Goal: Task Accomplishment & Management: Complete application form

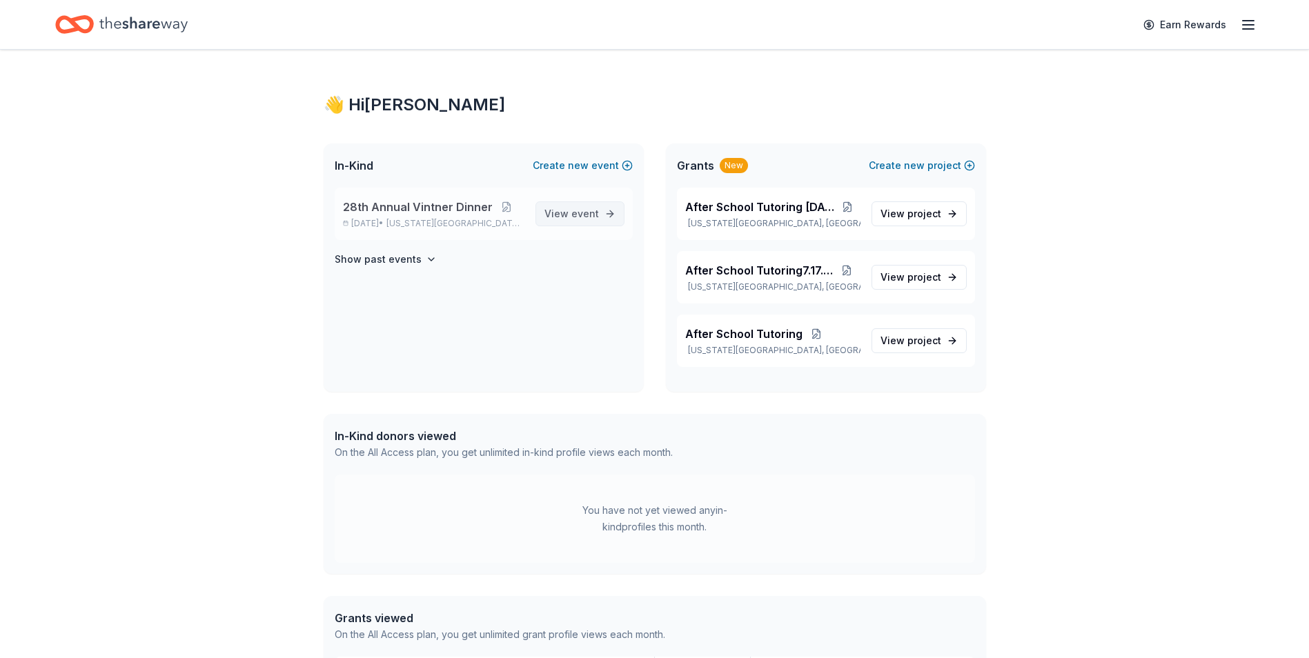
click at [562, 212] on span "View event" at bounding box center [571, 214] width 54 height 17
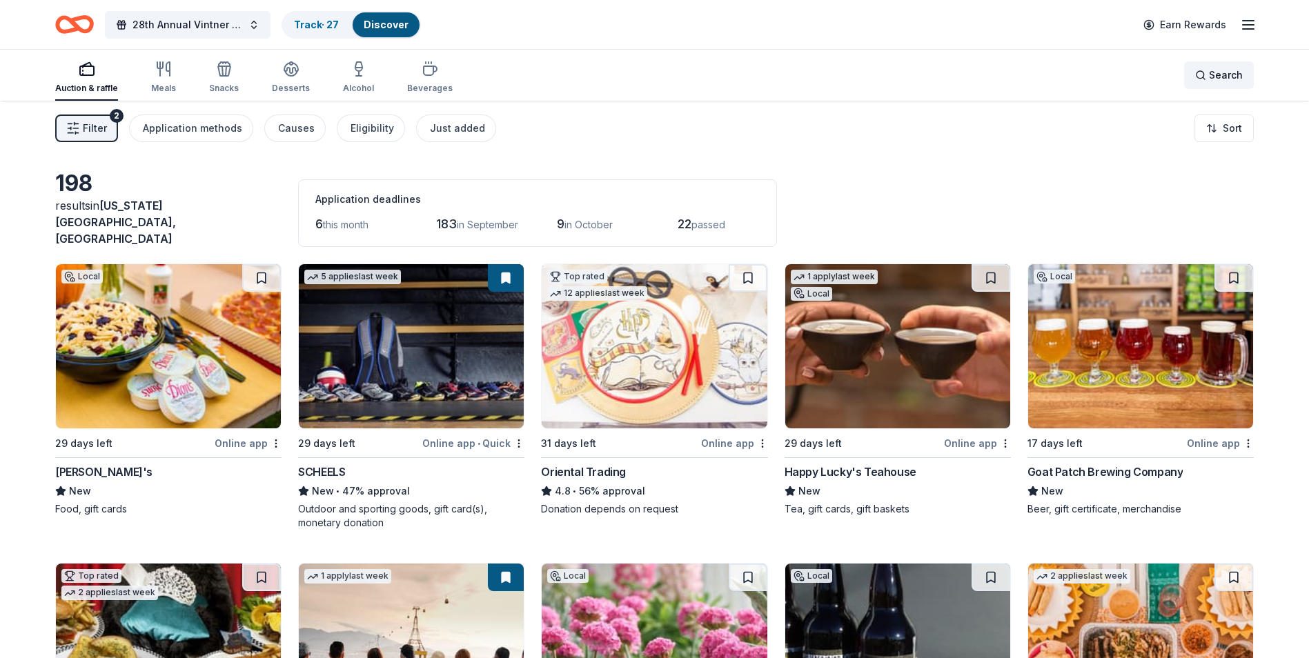
click at [1206, 78] on div "Search" at bounding box center [1219, 75] width 48 height 17
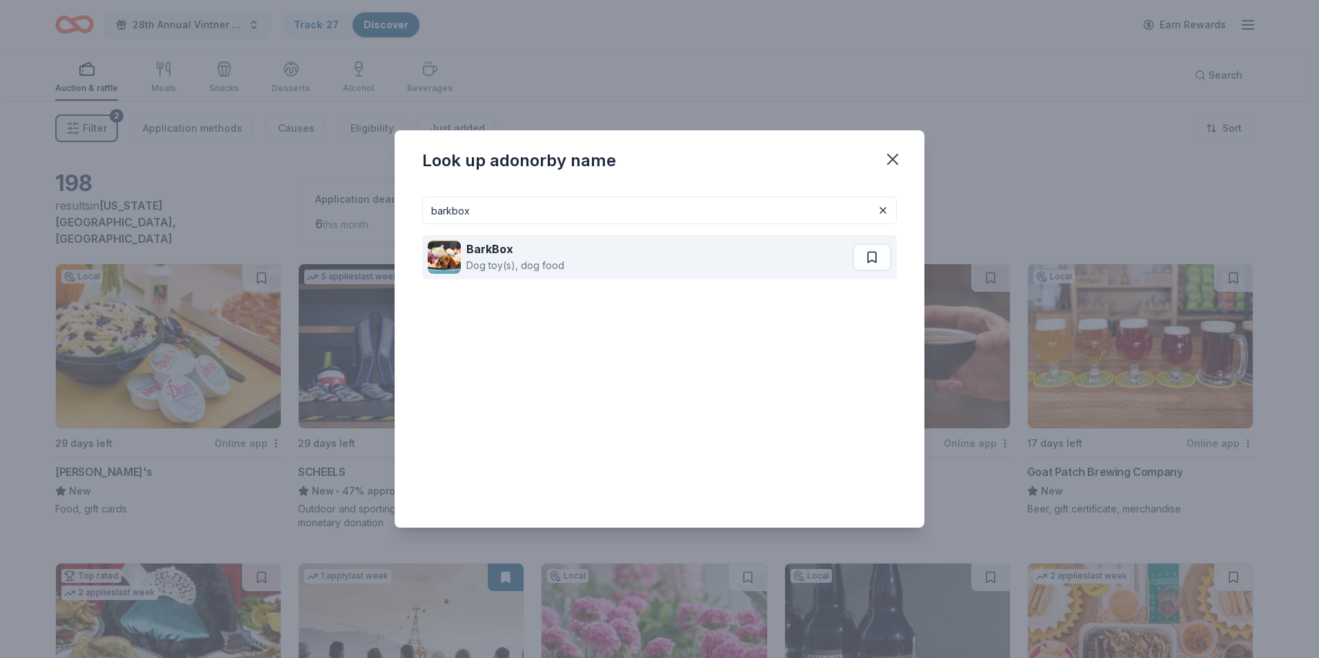
type input "barkbox"
click at [495, 255] on strong "BarkBox" at bounding box center [489, 249] width 47 height 14
click at [877, 254] on button at bounding box center [872, 258] width 39 height 28
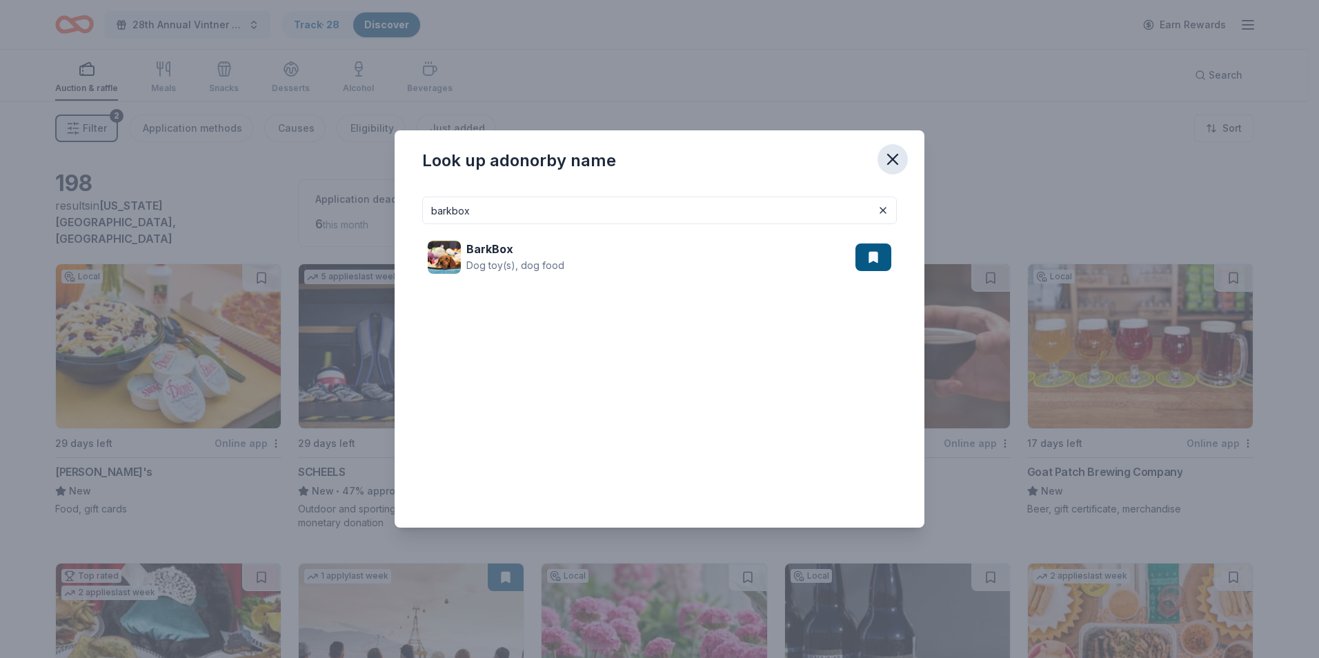
click at [895, 156] on icon "button" at bounding box center [892, 159] width 19 height 19
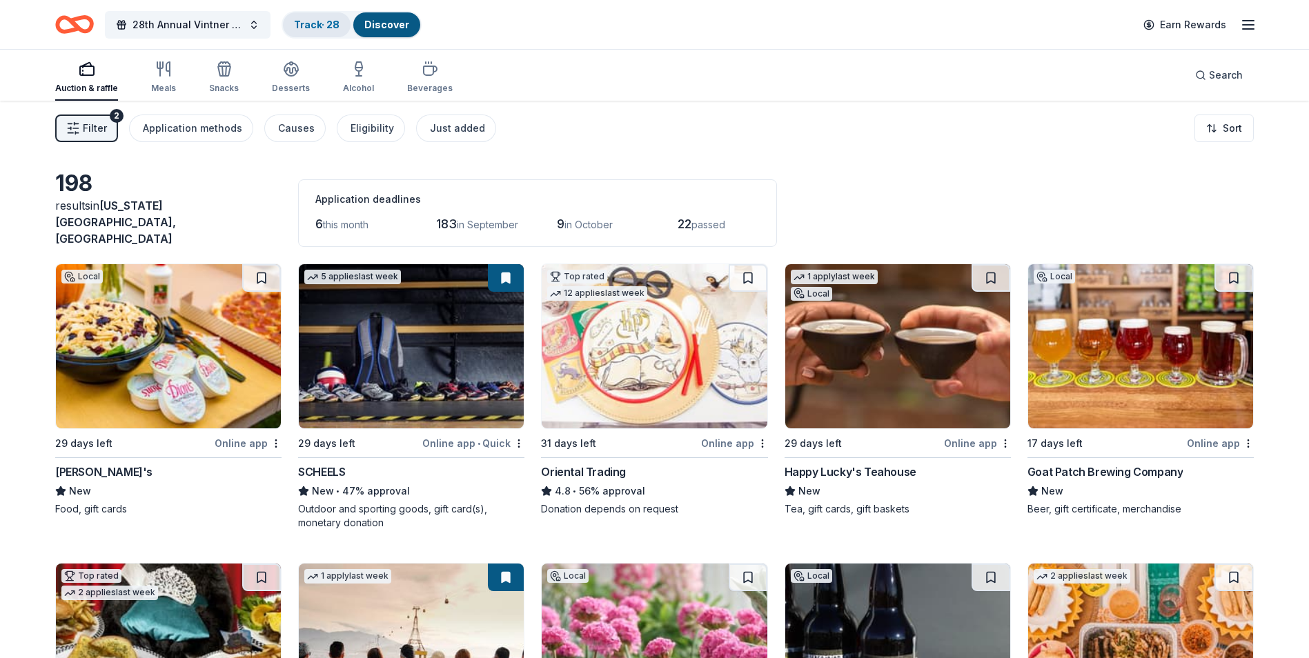
click at [329, 23] on link "Track · 28" at bounding box center [317, 25] width 46 height 12
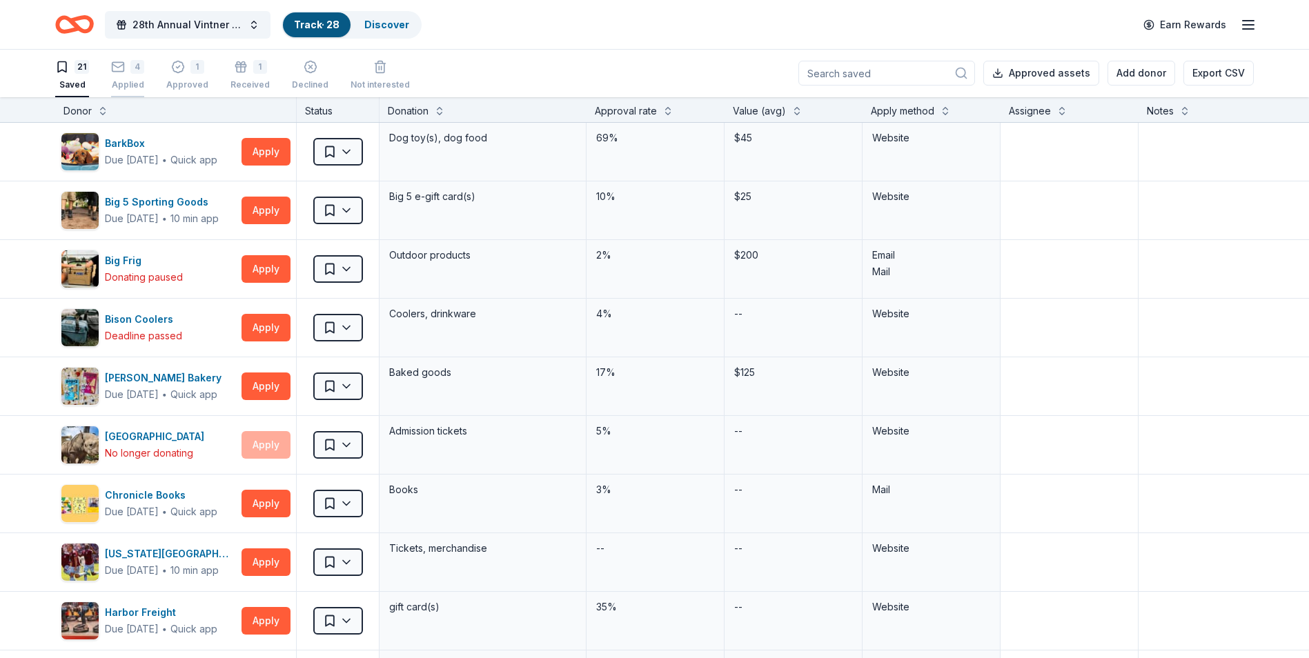
click at [130, 70] on div "4" at bounding box center [137, 67] width 14 height 14
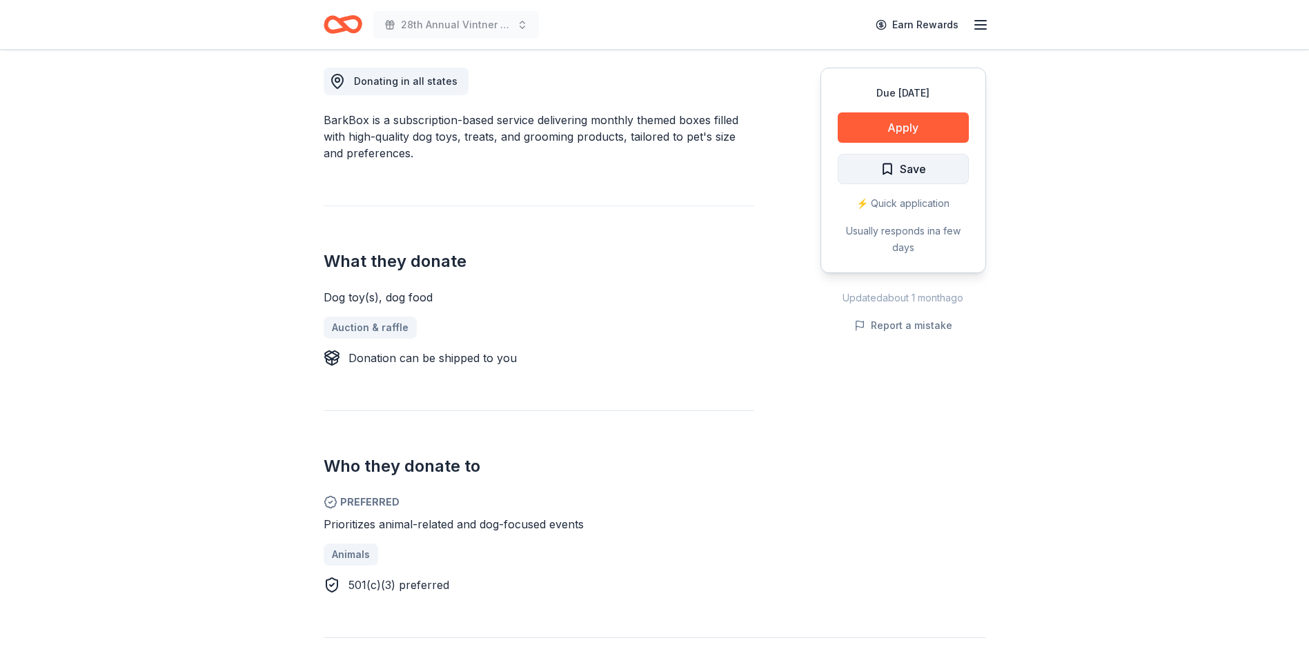
scroll to position [345, 0]
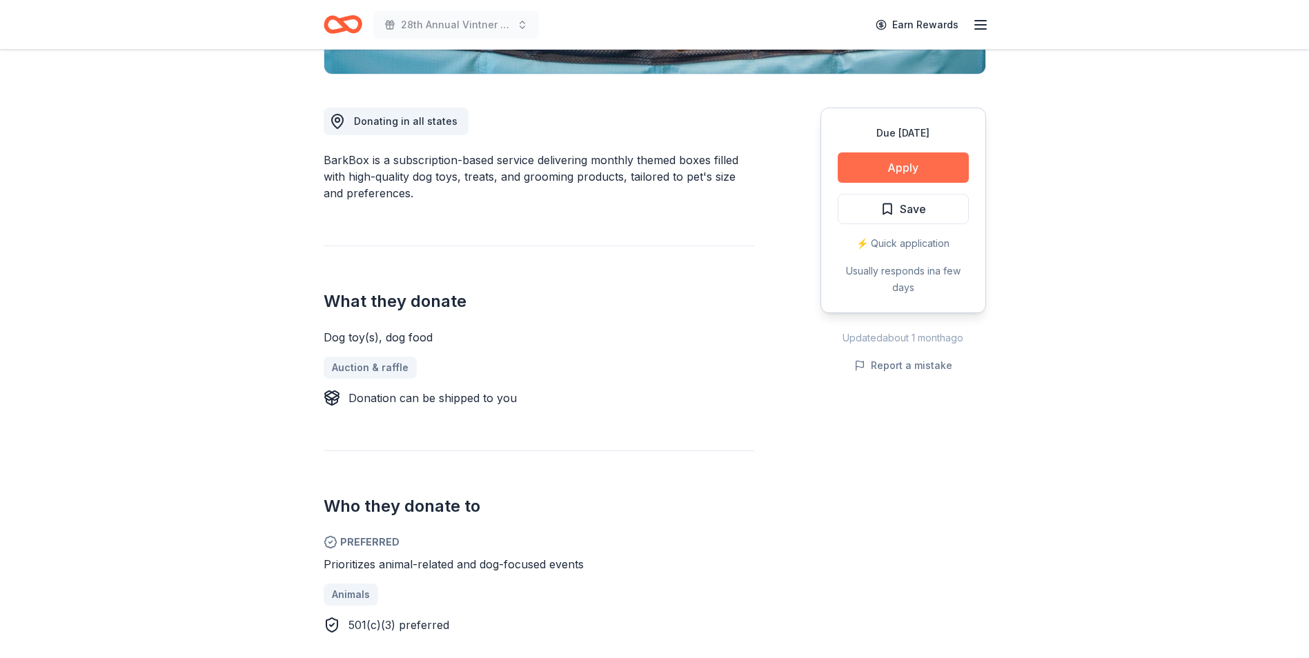
click at [899, 168] on button "Apply" at bounding box center [902, 167] width 131 height 30
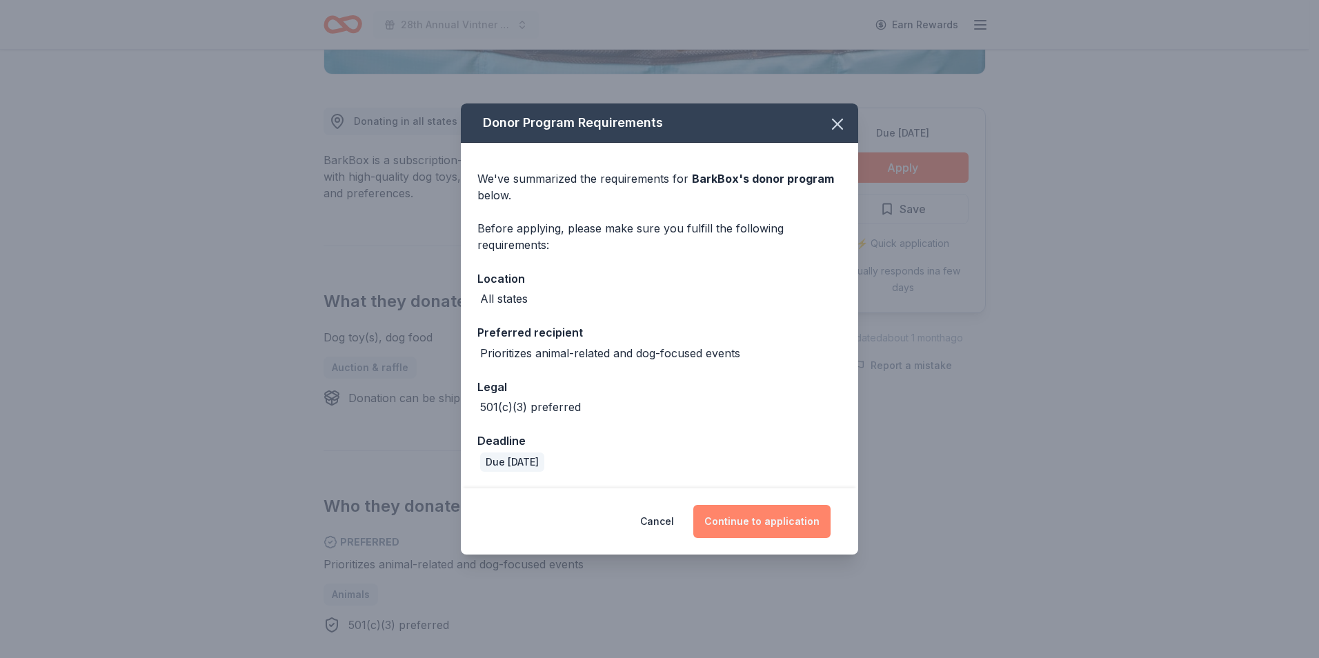
click at [775, 521] on button "Continue to application" at bounding box center [761, 521] width 137 height 33
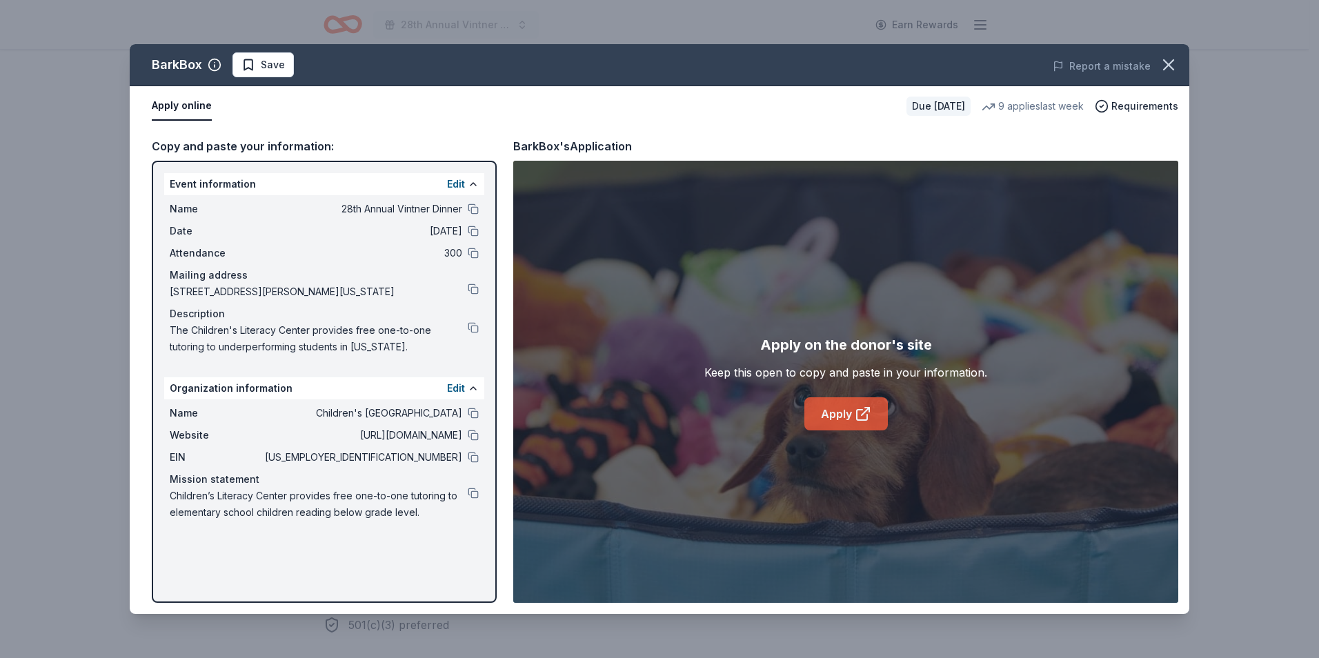
click at [833, 412] on link "Apply" at bounding box center [845, 413] width 83 height 33
click at [1166, 61] on icon "button" at bounding box center [1168, 64] width 19 height 19
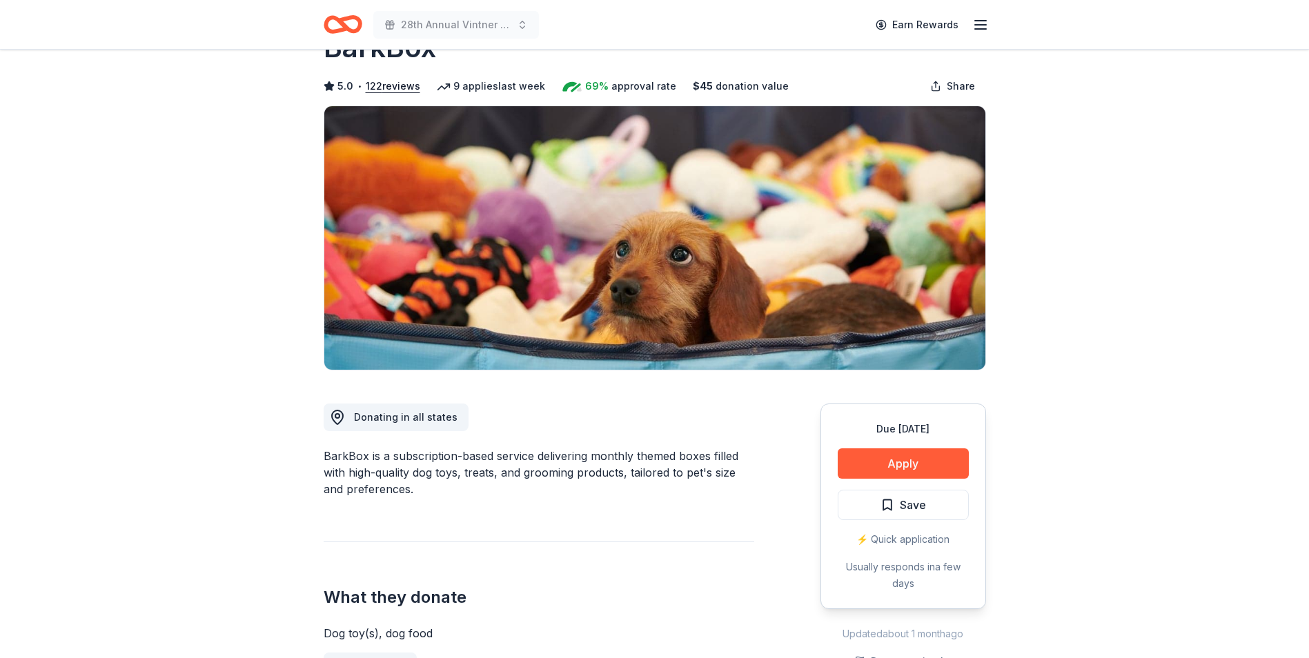
scroll to position [0, 0]
